Goal: Obtain resource: Download file/media

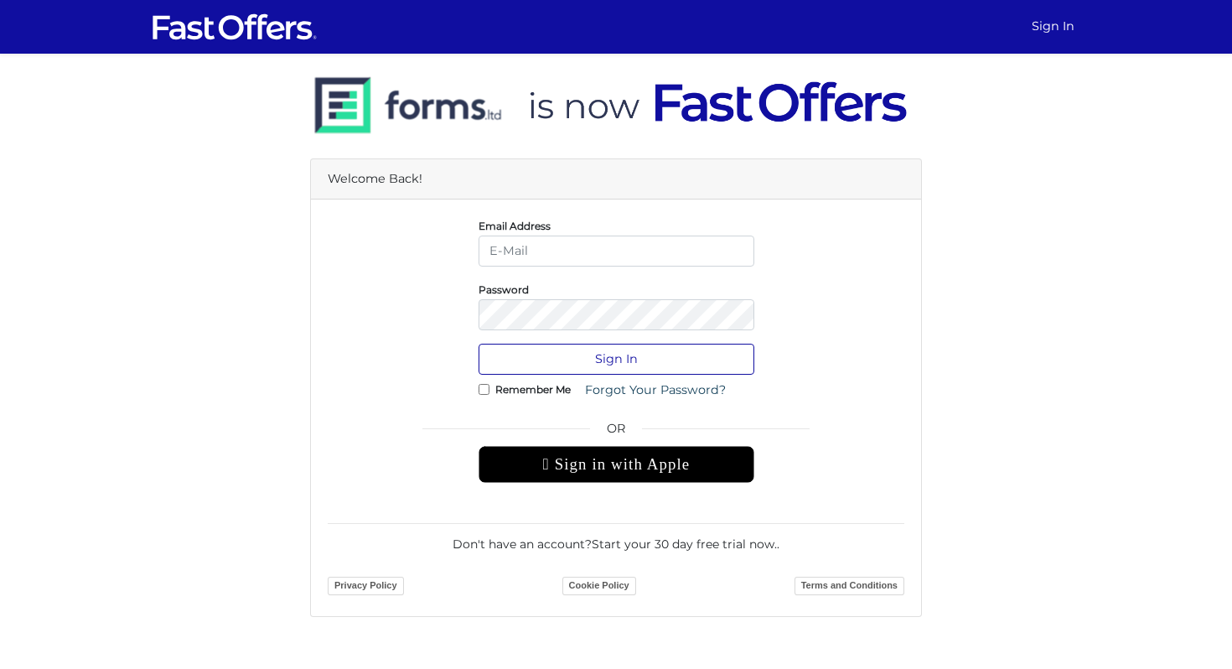
type input "[PERSON_NAME][EMAIL_ADDRESS][DOMAIN_NAME]"
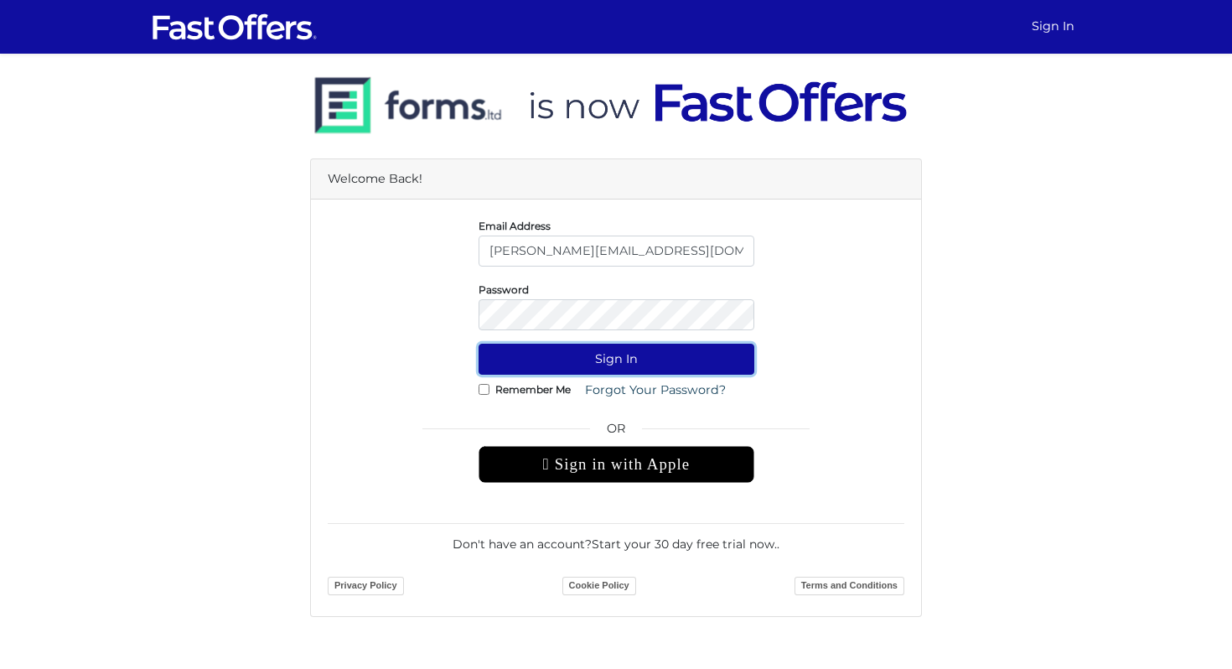
click at [624, 357] on button "Sign In" at bounding box center [617, 359] width 276 height 31
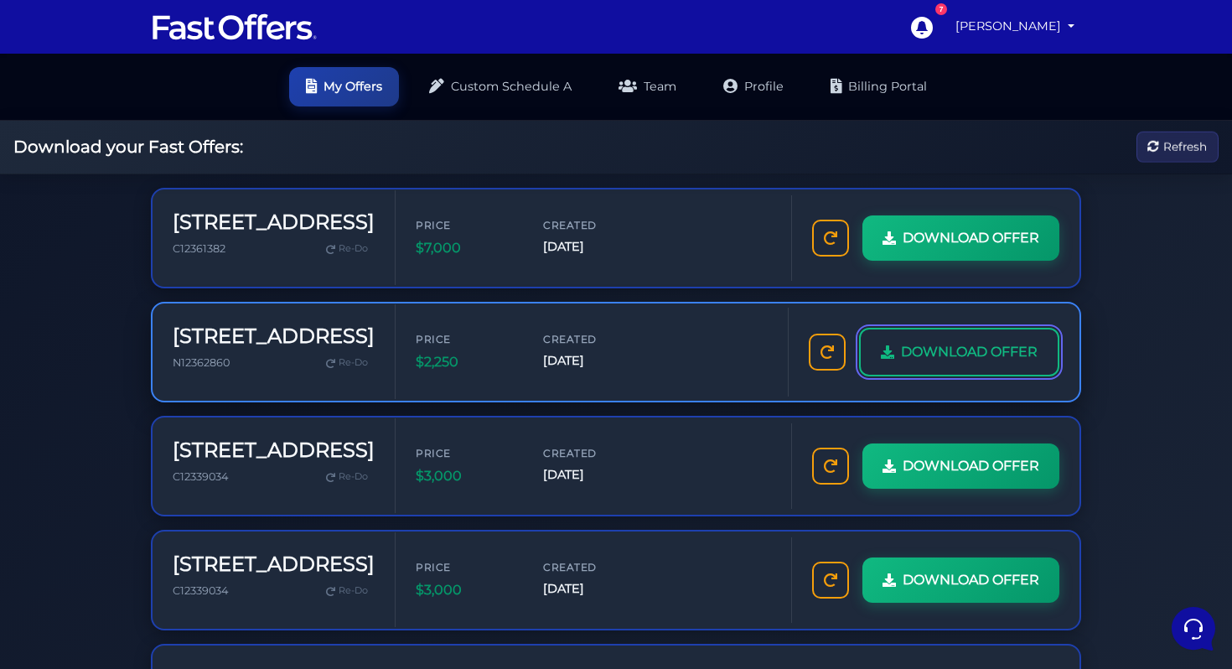
click at [976, 365] on link "DOWNLOAD OFFER" at bounding box center [959, 352] width 200 height 49
